Goal: Information Seeking & Learning: Learn about a topic

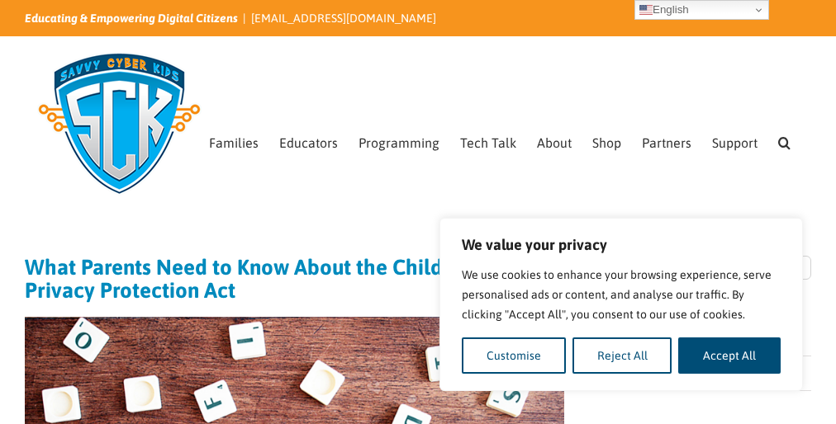
click at [621, 305] on p "We use cookies to enhance your browsing experience, serve personalised ads or c…" at bounding box center [621, 294] width 319 height 59
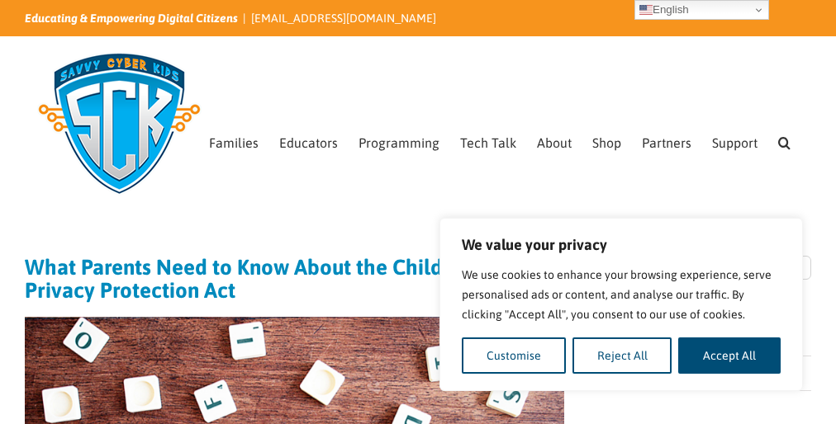
click at [728, 356] on button "Accept All" at bounding box center [729, 356] width 102 height 36
checkbox input "true"
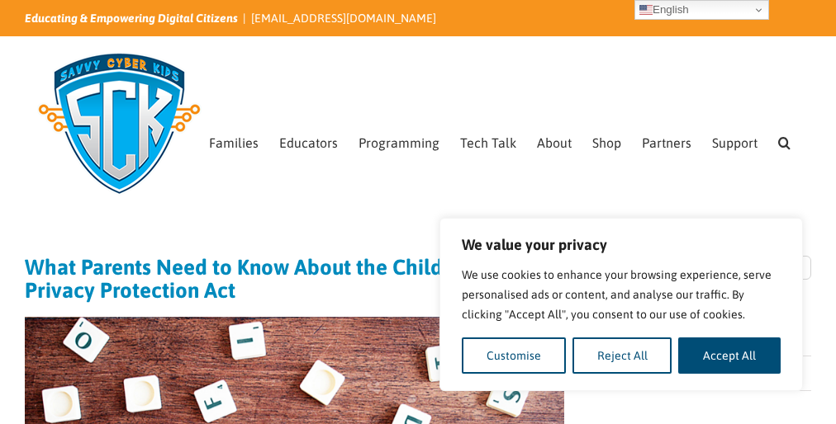
checkbox input "true"
